Goal: Transaction & Acquisition: Purchase product/service

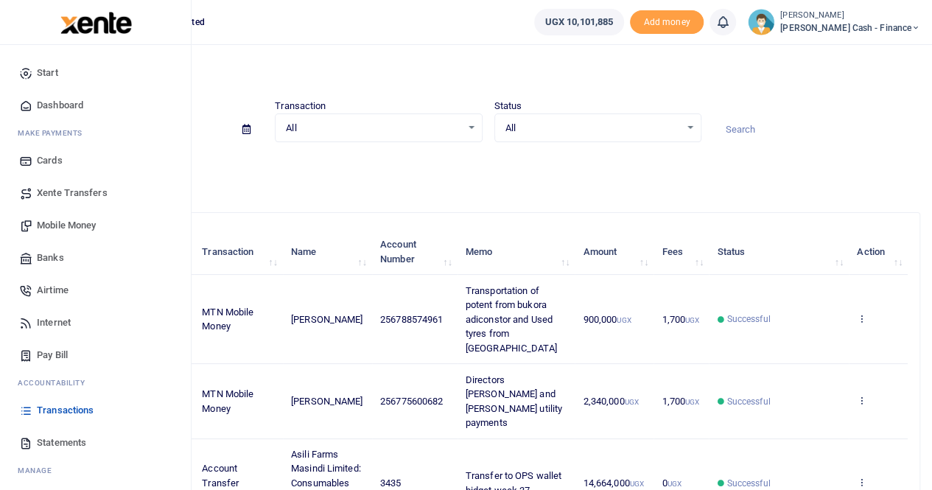
click at [71, 228] on span "Mobile Money" at bounding box center [66, 225] width 59 height 15
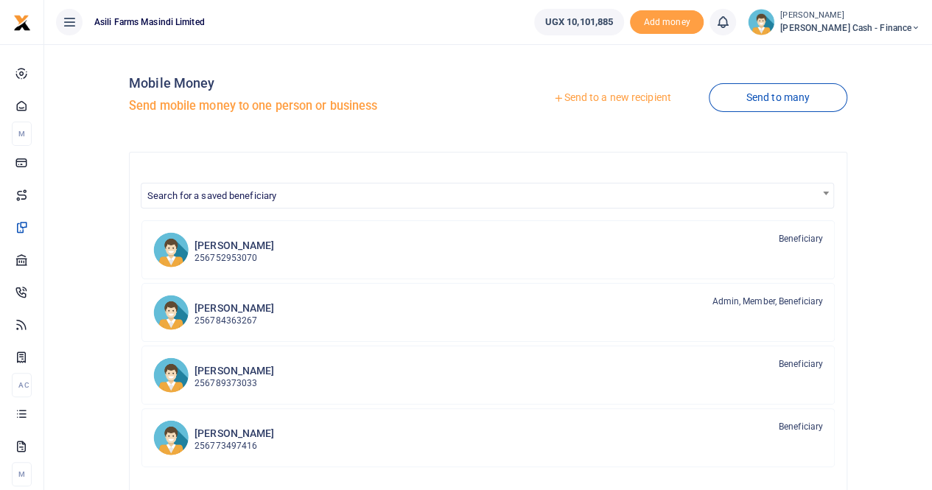
click at [591, 92] on link "Send to a new recipient" at bounding box center [612, 98] width 192 height 27
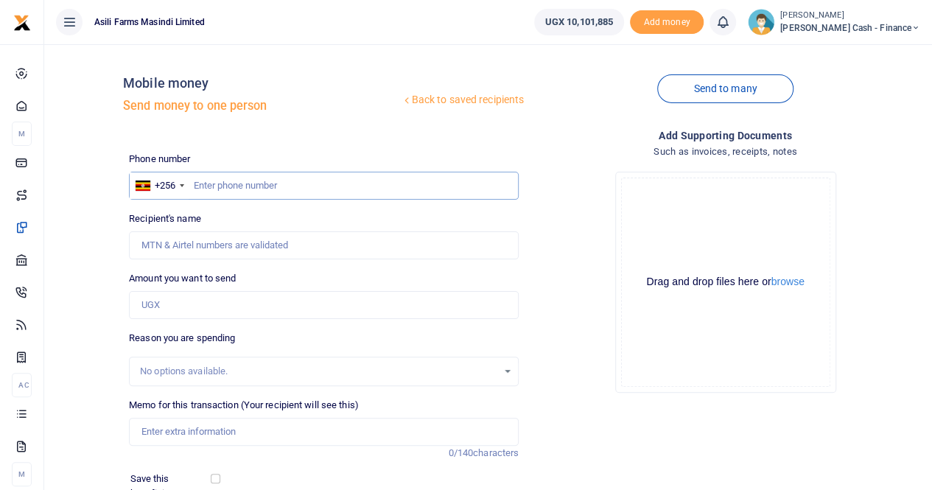
click at [211, 183] on input "text" at bounding box center [324, 186] width 390 height 28
paste input "0785216345"
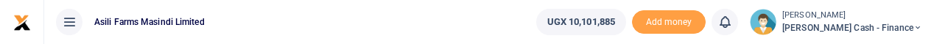
type input "0785216345"
type input "Peninah Nangobi"
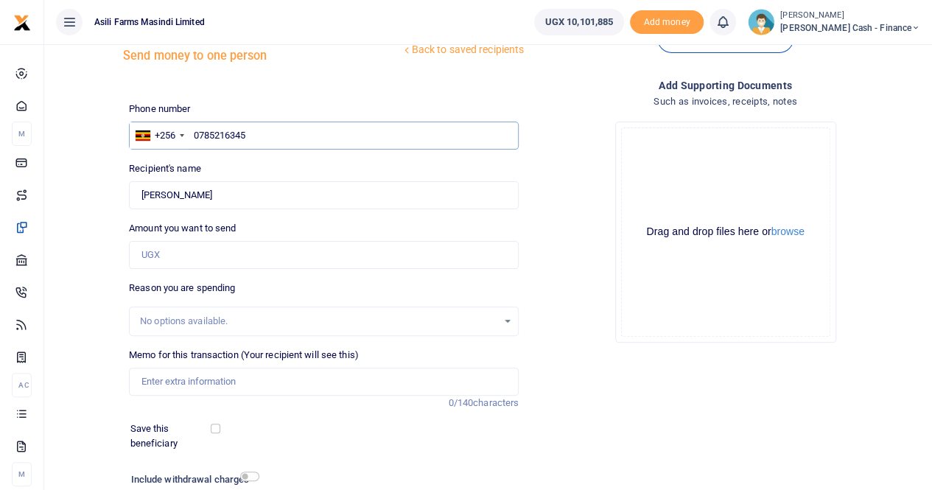
scroll to position [74, 0]
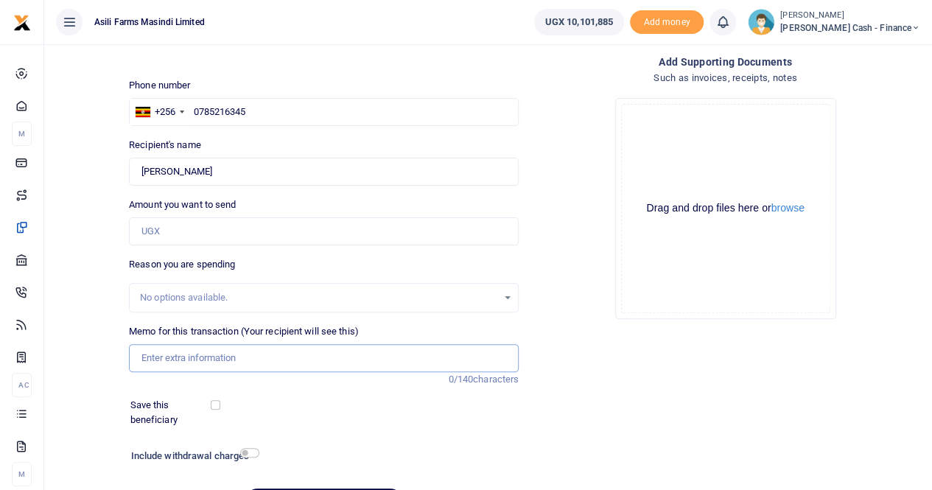
click at [158, 353] on input "Memo for this transaction (Your recipient will see this)" at bounding box center [324, 358] width 390 height 28
paste input "Peninah's trasport lunch and perdiem while in Kampala 1st - 6th september"
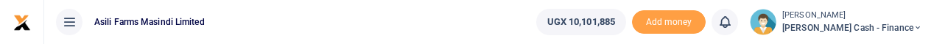
type input "Peninah's trasport lunch and perdiem while in Kampala 1st - 6th september"
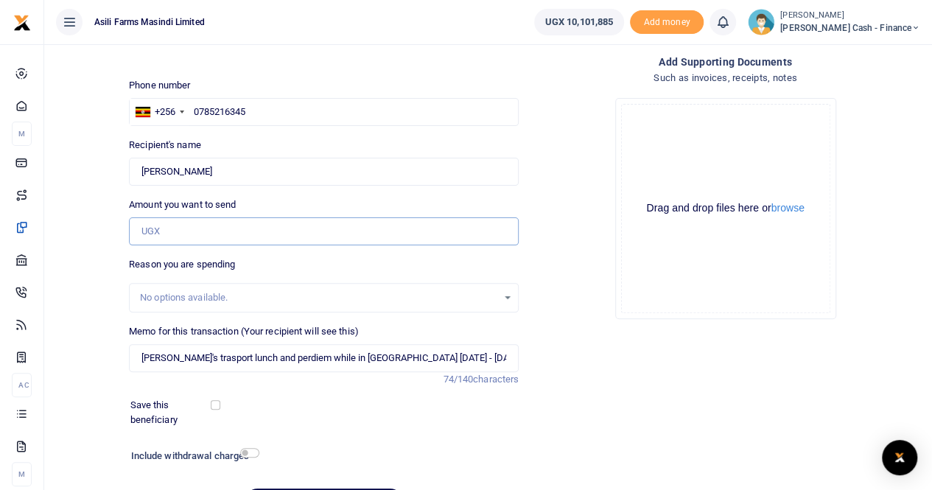
click at [183, 228] on input "Amount you want to send" at bounding box center [324, 231] width 390 height 28
paste input "175000"
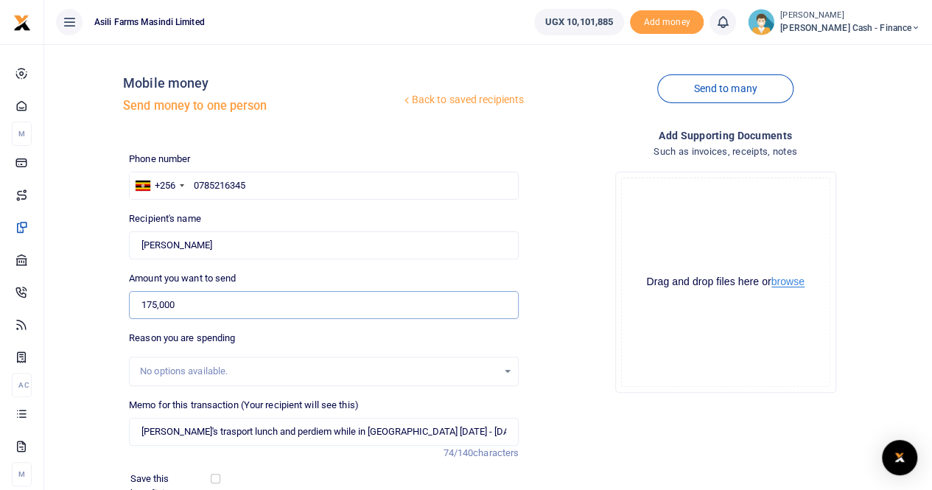
type input "175,000"
click at [786, 282] on button "browse" at bounding box center [788, 281] width 33 height 11
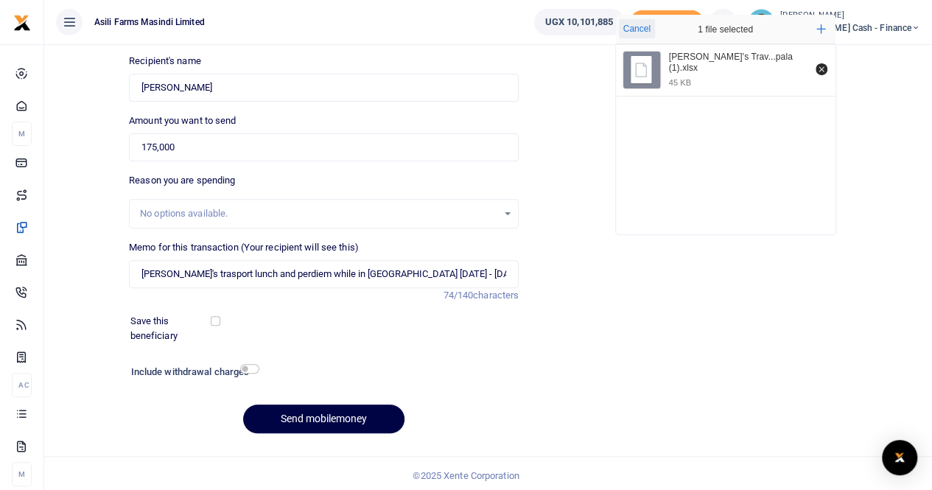
scroll to position [161, 0]
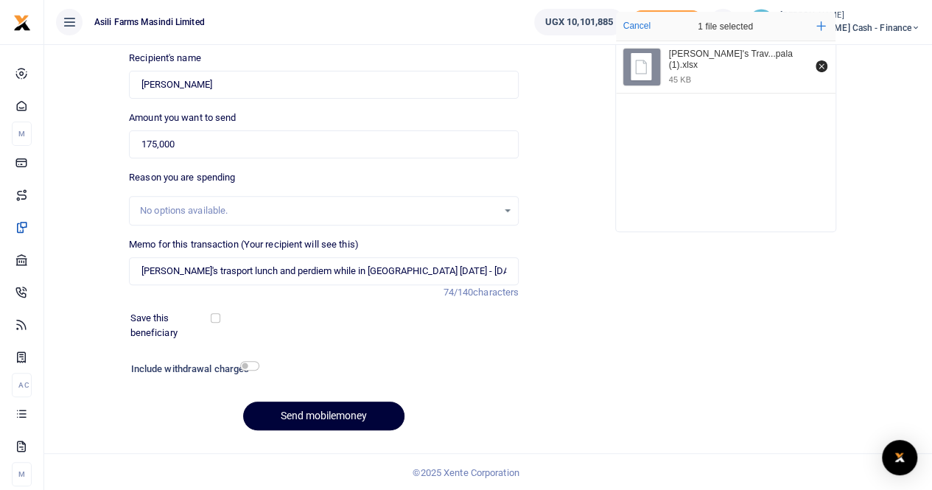
click at [323, 417] on button "Send mobilemoney" at bounding box center [323, 416] width 161 height 29
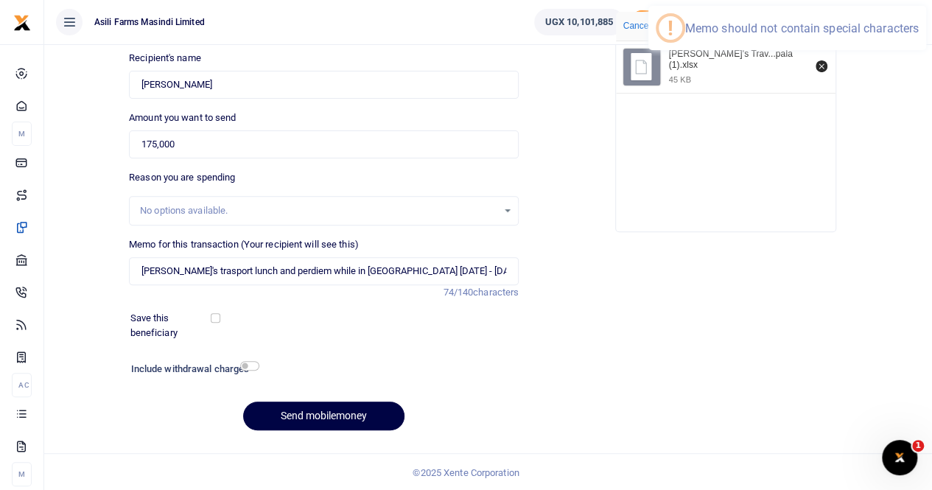
scroll to position [0, 0]
click at [177, 270] on input "Peninah's trasport lunch and perdiem while in Kampala 1st - 6th september" at bounding box center [324, 271] width 390 height 28
click at [183, 267] on input "Peninah s trasport lunch and perdiem while in Kampala 1st - 6th september" at bounding box center [324, 271] width 390 height 28
click at [197, 272] on input "Peninah trasport lunch and perdiem while in Kampala 1st - 6th september" at bounding box center [324, 271] width 390 height 28
drag, startPoint x: 287, startPoint y: 267, endPoint x: 553, endPoint y: 188, distance: 277.0
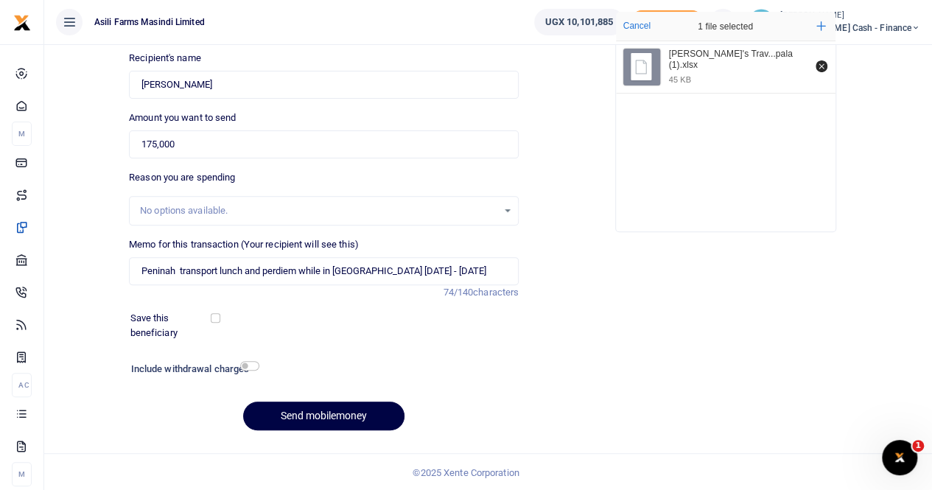
click at [553, 188] on div "Drop your files here Cancel 1 file selected Add more Peninah's Trav...pala (1).…" at bounding box center [726, 121] width 390 height 245
click at [311, 416] on button "Send mobilemoney" at bounding box center [323, 416] width 161 height 29
drag, startPoint x: 398, startPoint y: 269, endPoint x: 426, endPoint y: 275, distance: 28.6
click at [398, 269] on input "Peninah transport lunch and perdiem while in Kampala 1st - 6th september" at bounding box center [324, 271] width 390 height 28
type input "Peninah transport lunch and perdiem while in Kampala 1st to 6th september"
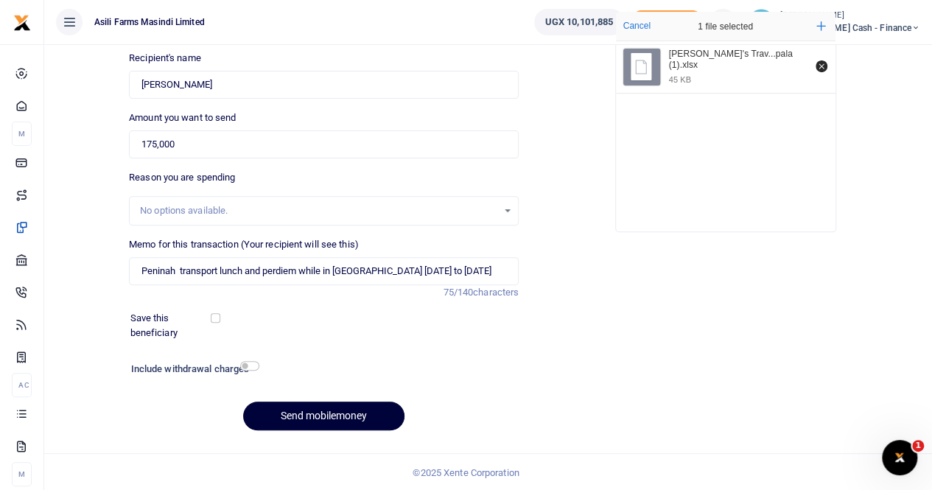
click at [292, 416] on button "Send mobilemoney" at bounding box center [323, 416] width 161 height 29
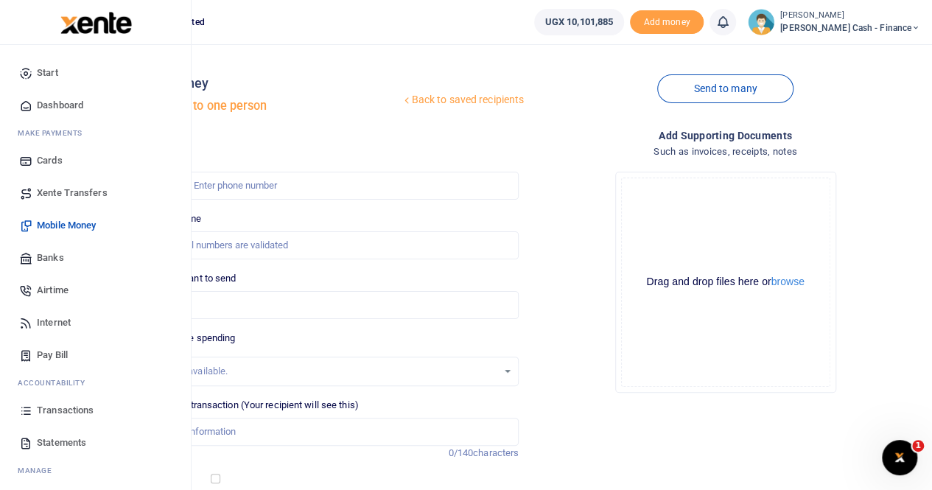
click at [69, 43] on span "Transactions" at bounding box center [65, 410] width 57 height 15
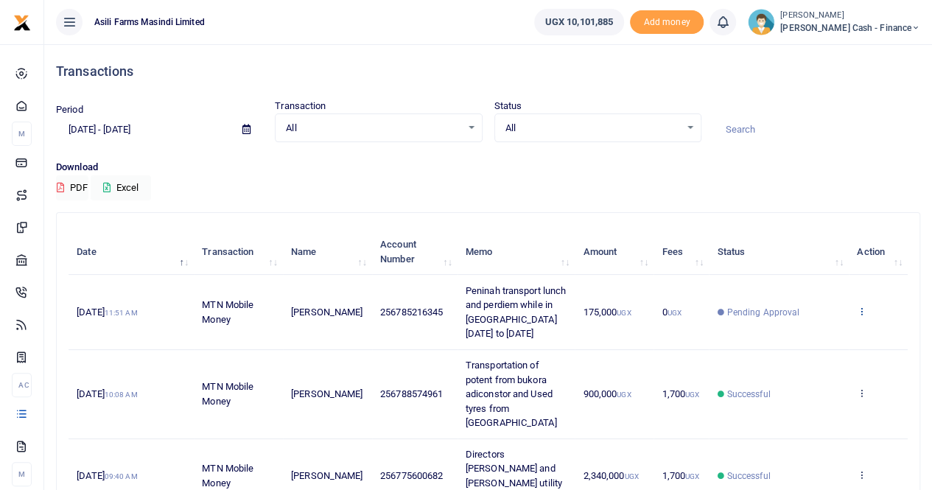
click at [860, 312] on icon at bounding box center [862, 311] width 10 height 10
click at [815, 332] on link "View details" at bounding box center [808, 336] width 116 height 21
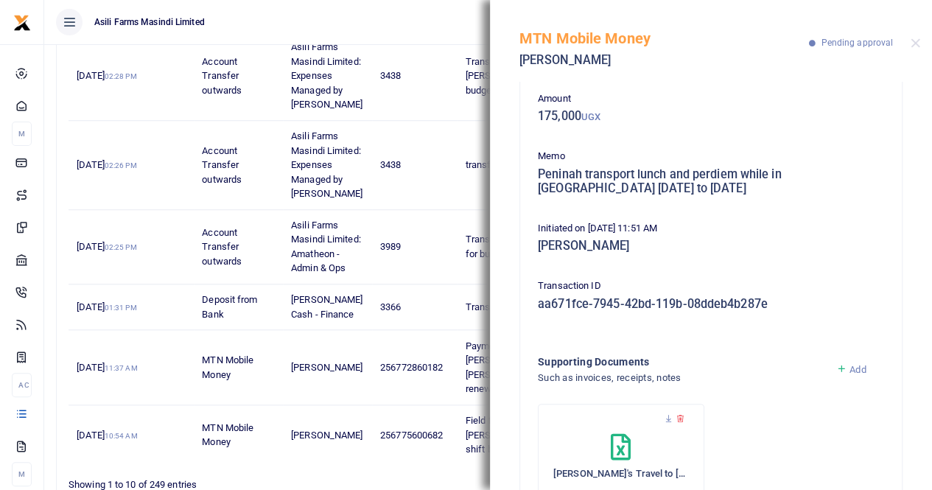
scroll to position [146, 0]
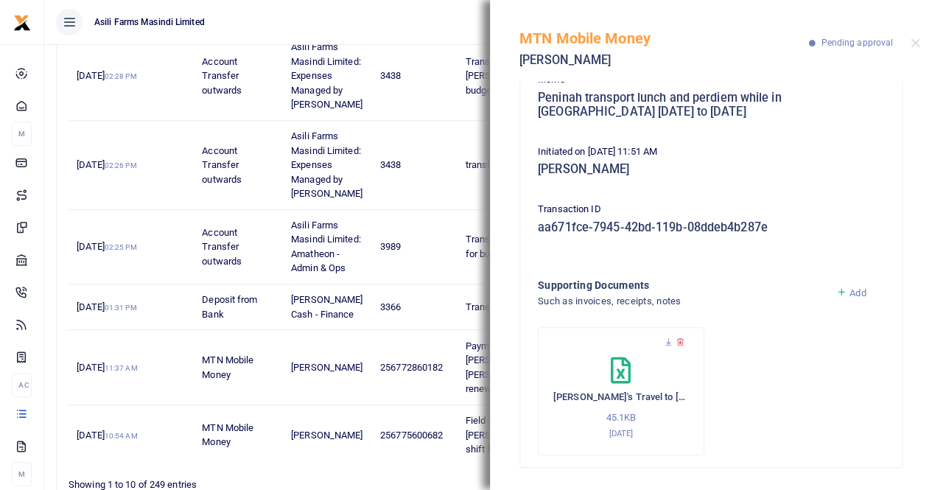
click at [676, 346] on div at bounding box center [621, 350] width 136 height 15
click at [677, 340] on icon at bounding box center [681, 343] width 10 height 10
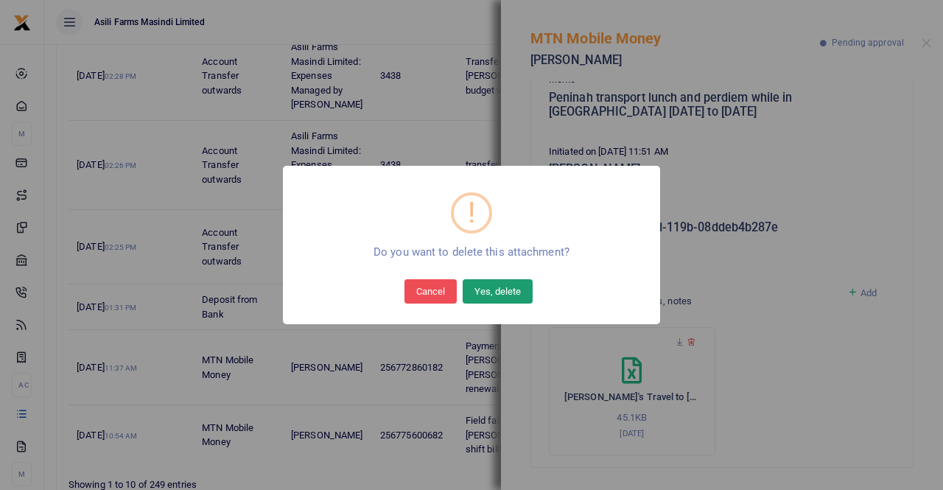
click at [492, 284] on button "Yes, delete" at bounding box center [498, 291] width 70 height 24
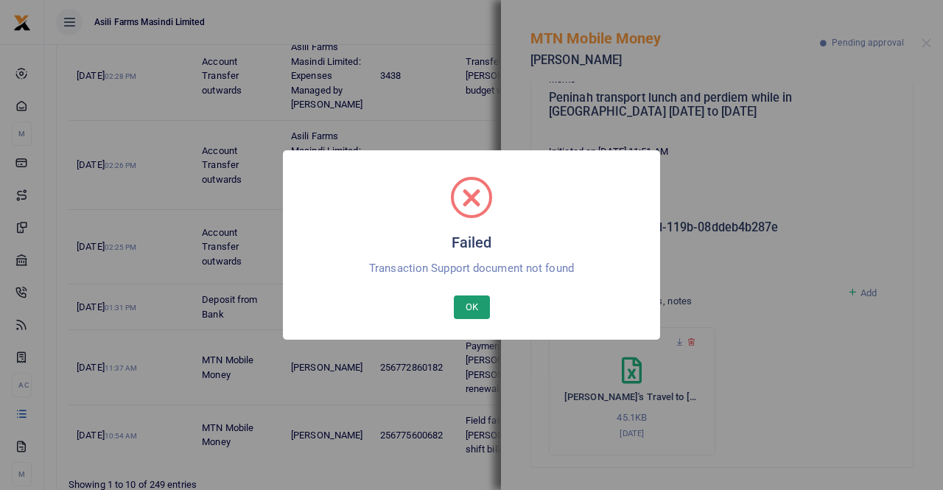
click at [466, 296] on button "OK" at bounding box center [472, 308] width 36 height 24
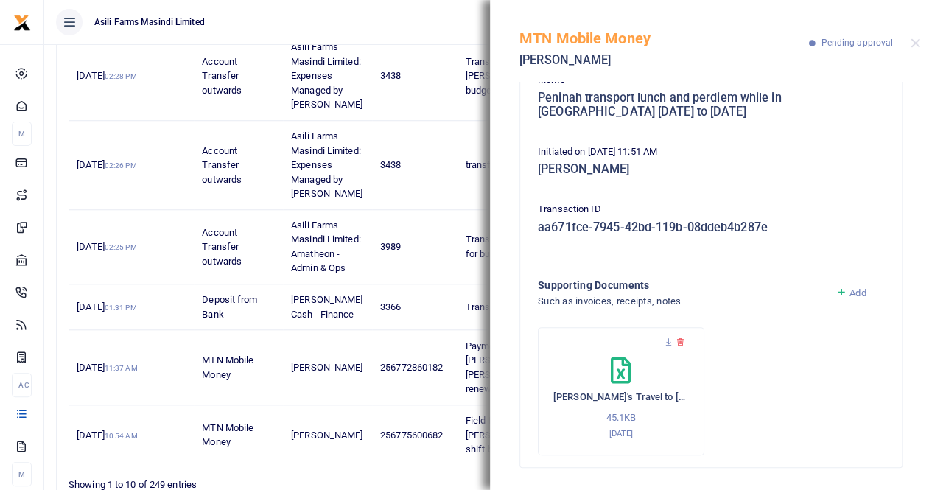
click at [679, 340] on icon at bounding box center [681, 343] width 10 height 10
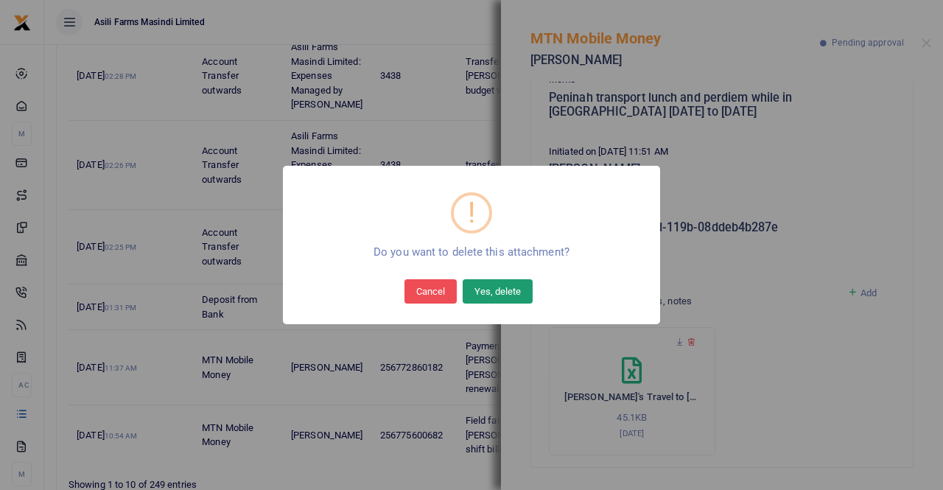
click at [483, 286] on button "Yes, delete" at bounding box center [498, 291] width 70 height 24
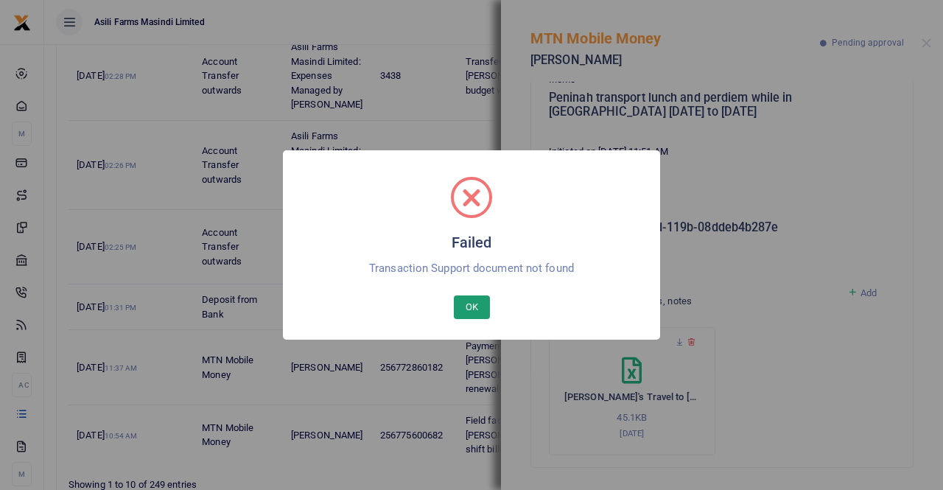
click at [476, 303] on button "OK" at bounding box center [472, 308] width 36 height 24
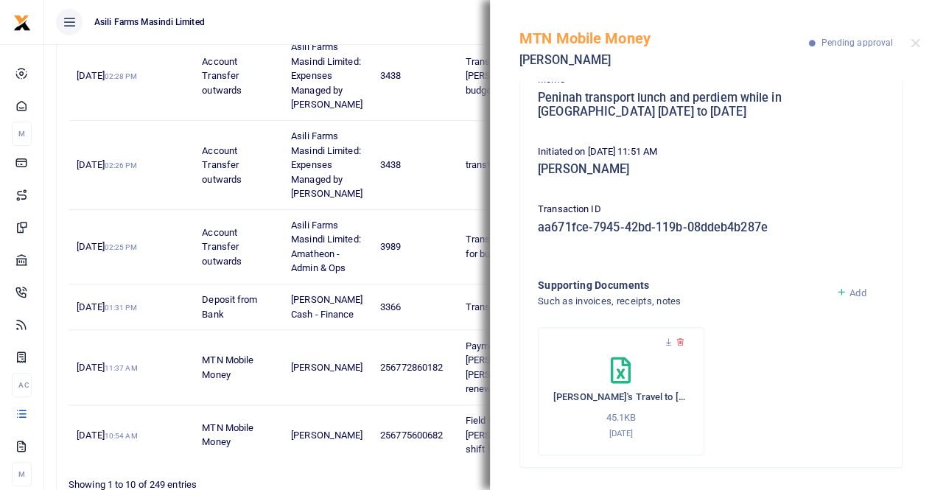
click at [850, 291] on span "Add" at bounding box center [858, 292] width 16 height 11
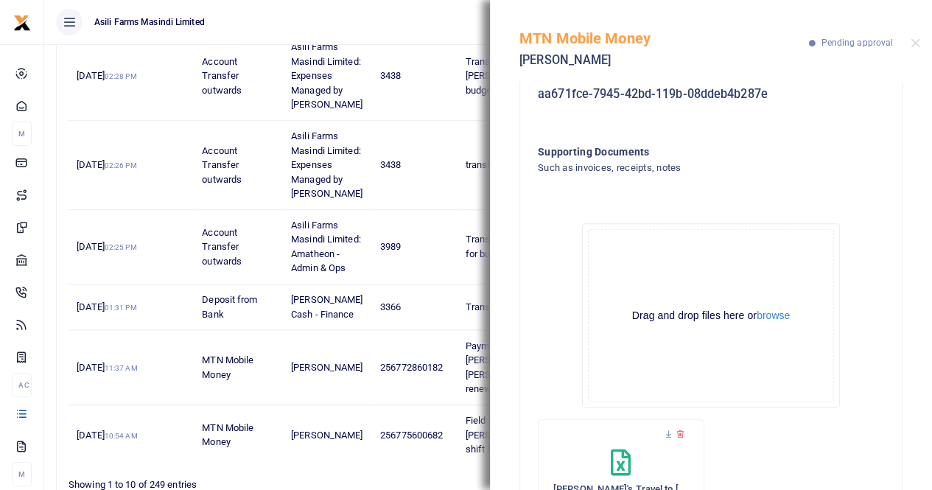
scroll to position [371, 0]
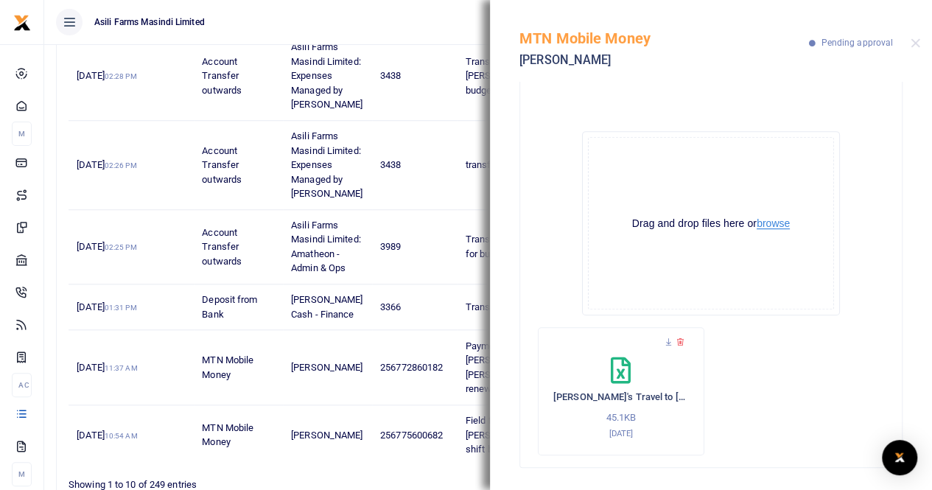
click at [766, 221] on button "browse" at bounding box center [773, 223] width 33 height 11
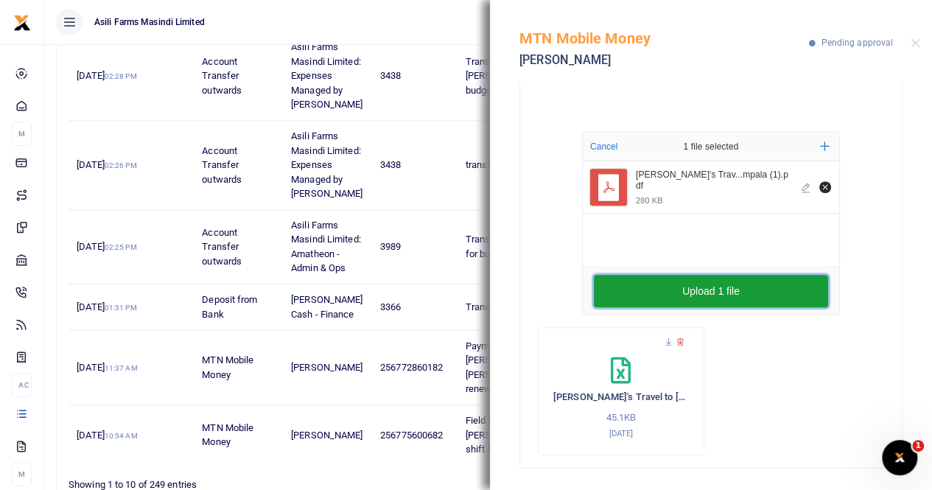
click at [696, 284] on button "Upload 1 file" at bounding box center [711, 291] width 234 height 32
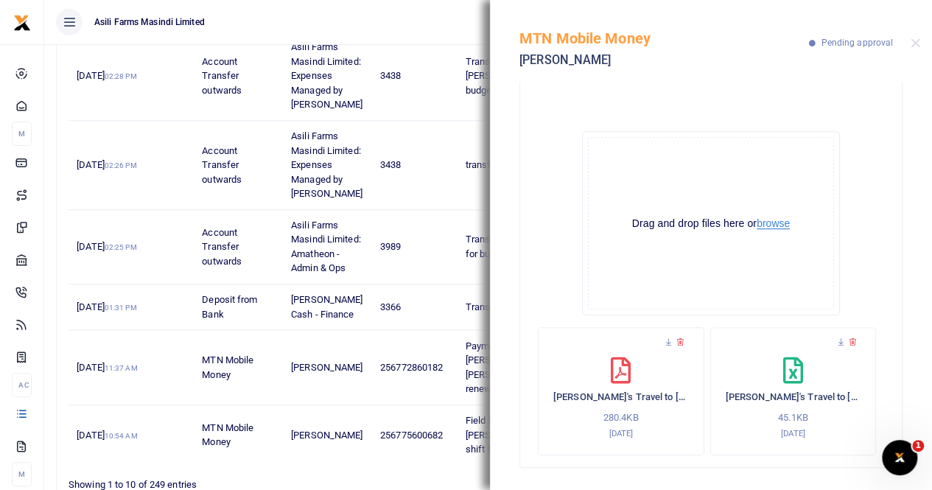
scroll to position [77, 0]
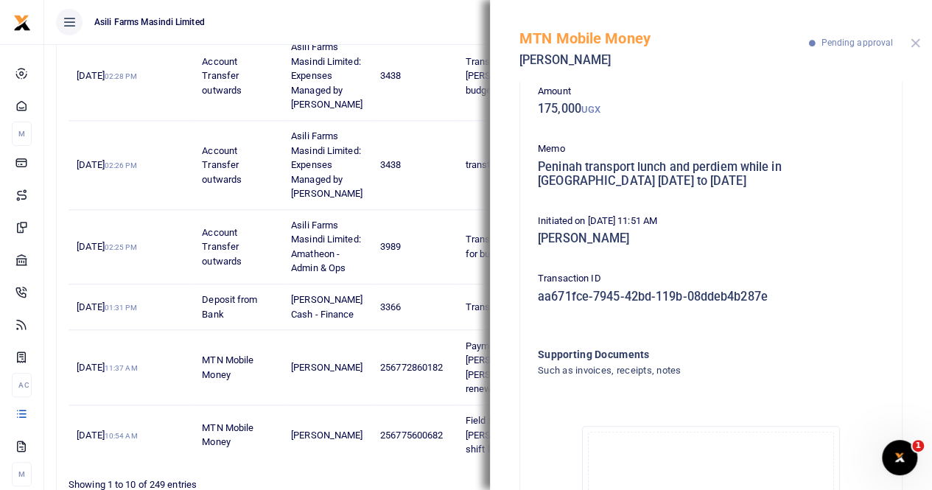
click at [914, 42] on button "Close" at bounding box center [916, 43] width 10 height 10
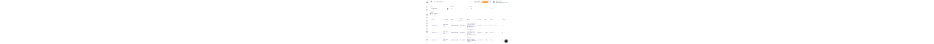
scroll to position [0, 0]
